Goal: Task Accomplishment & Management: Manage account settings

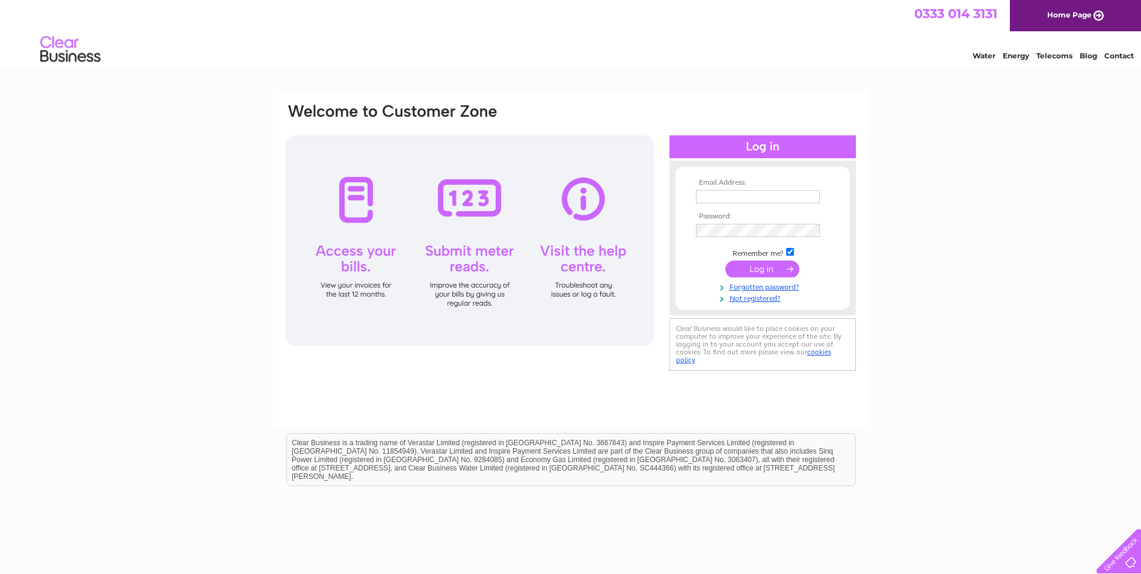
click at [763, 193] on input "text" at bounding box center [758, 196] width 124 height 13
type input "[EMAIL_ADDRESS][DOMAIN_NAME]"
click at [725, 262] on input "submit" at bounding box center [762, 270] width 74 height 17
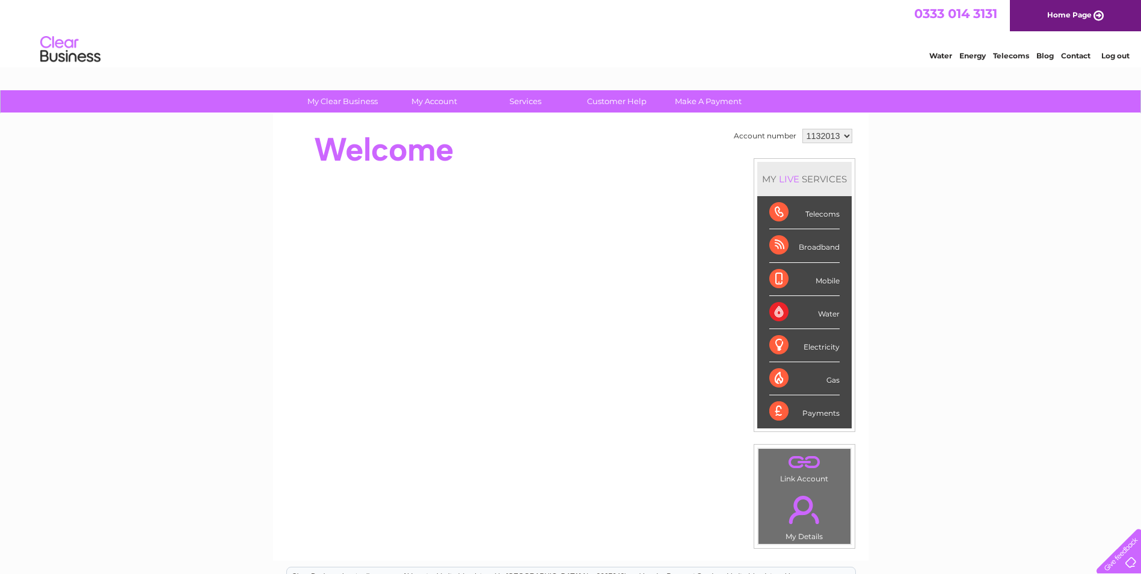
click at [917, 278] on div "My Clear Business Login Details My Details My Preferences Link Account My Accou…" at bounding box center [570, 428] width 1141 height 676
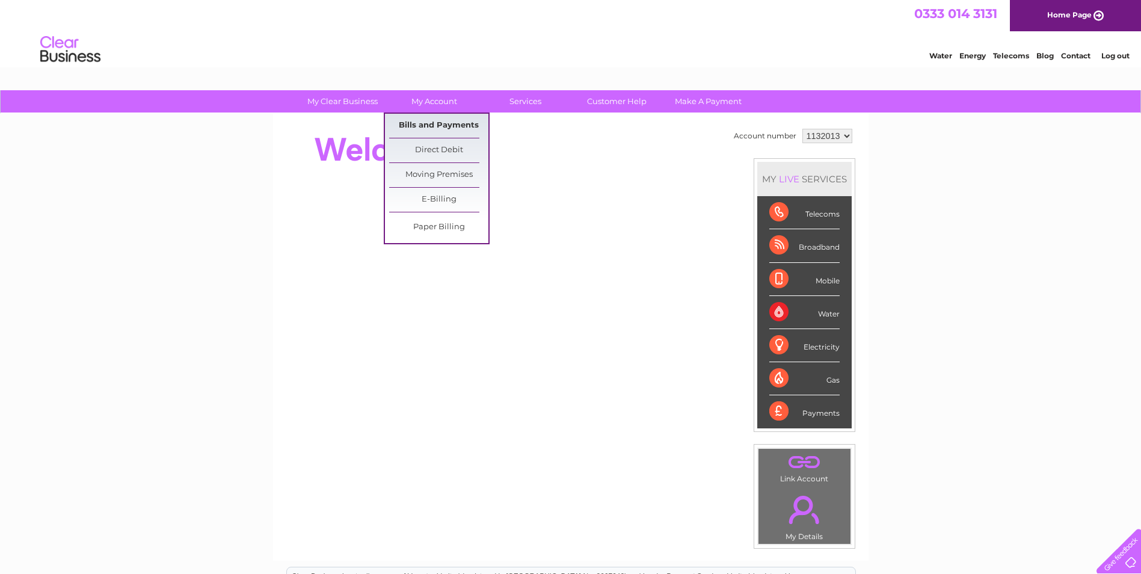
click at [444, 123] on link "Bills and Payments" at bounding box center [438, 126] width 99 height 24
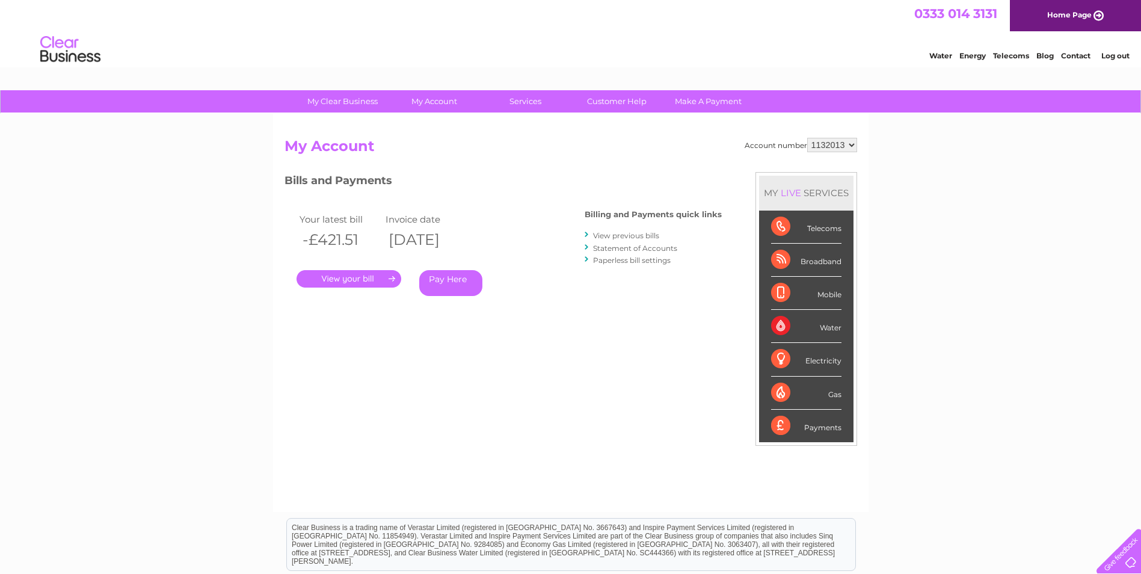
click at [363, 278] on link "." at bounding box center [348, 278] width 105 height 17
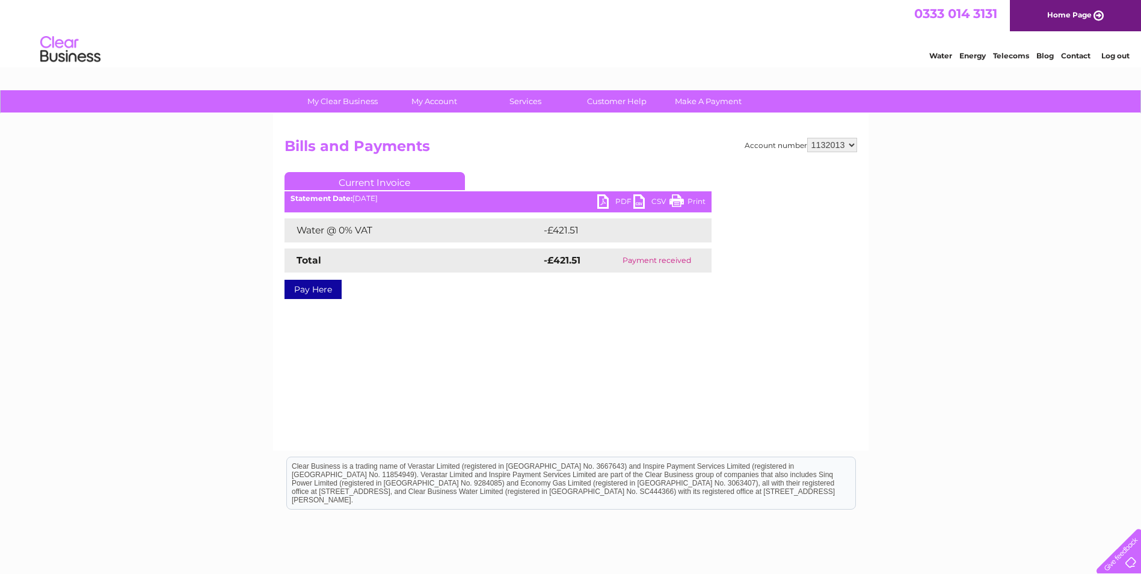
click at [824, 148] on select "1132013 1138169" at bounding box center [832, 145] width 50 height 14
select select "1138169"
click at [808, 138] on select "1132013 1138169" at bounding box center [832, 145] width 50 height 14
click at [927, 203] on div "My Clear Business Login Details My Details My Preferences Link Account My Accou…" at bounding box center [570, 373] width 1141 height 566
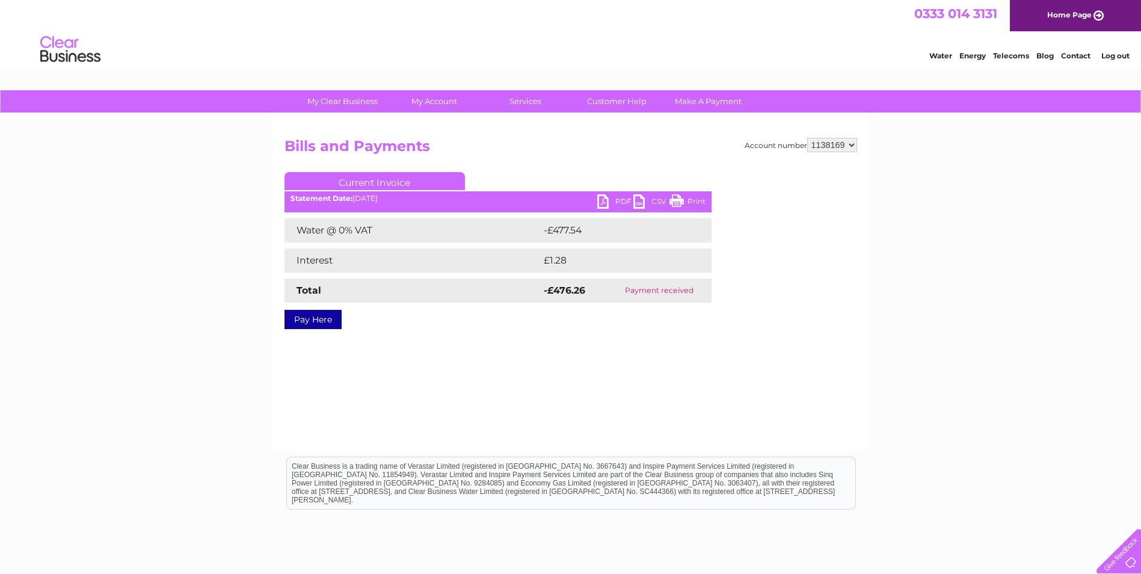
click at [606, 201] on link "PDF" at bounding box center [615, 202] width 36 height 17
click at [619, 201] on link "PDF" at bounding box center [615, 202] width 36 height 17
